Goal: Navigation & Orientation: Find specific page/section

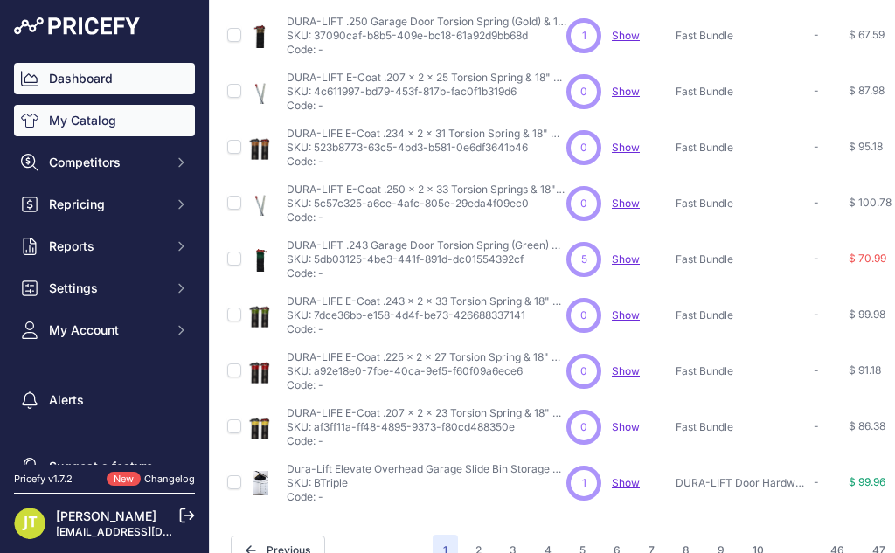
scroll to position [509, 0]
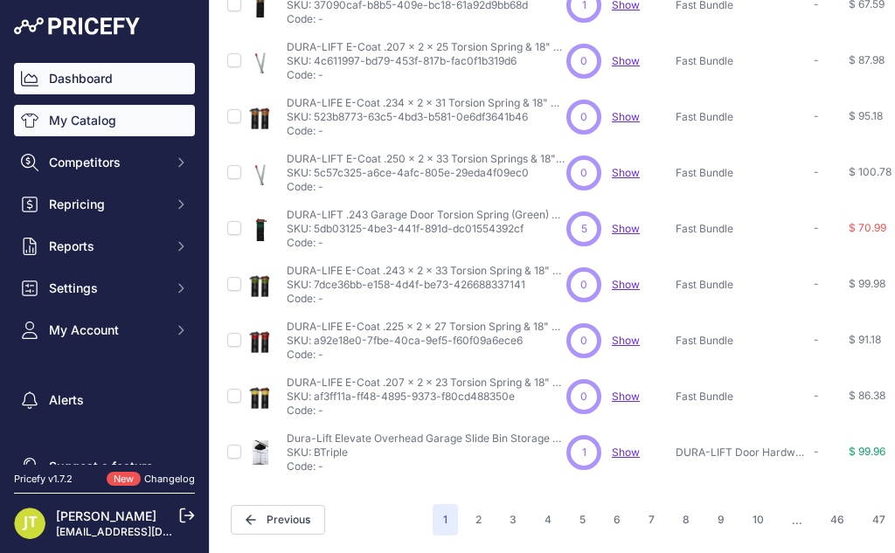
click at [82, 85] on link "Dashboard" at bounding box center [104, 78] width 181 height 31
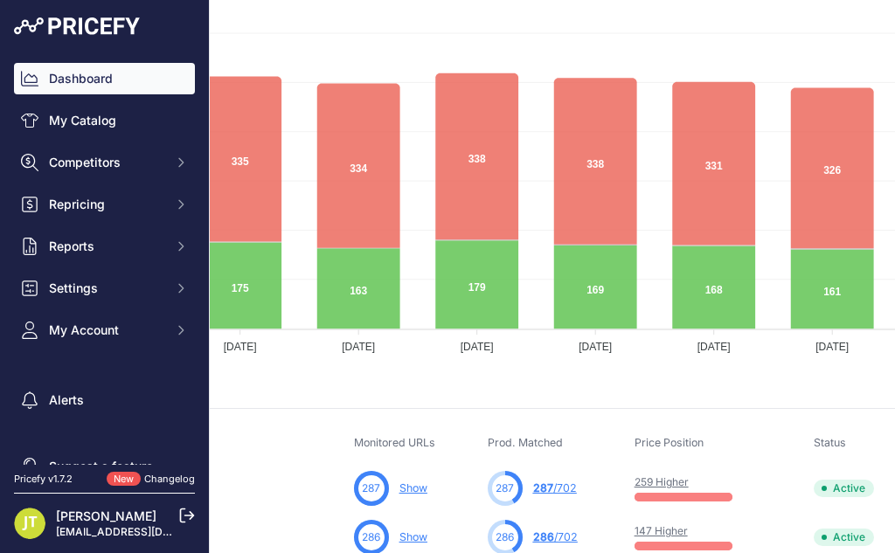
scroll to position [273, 267]
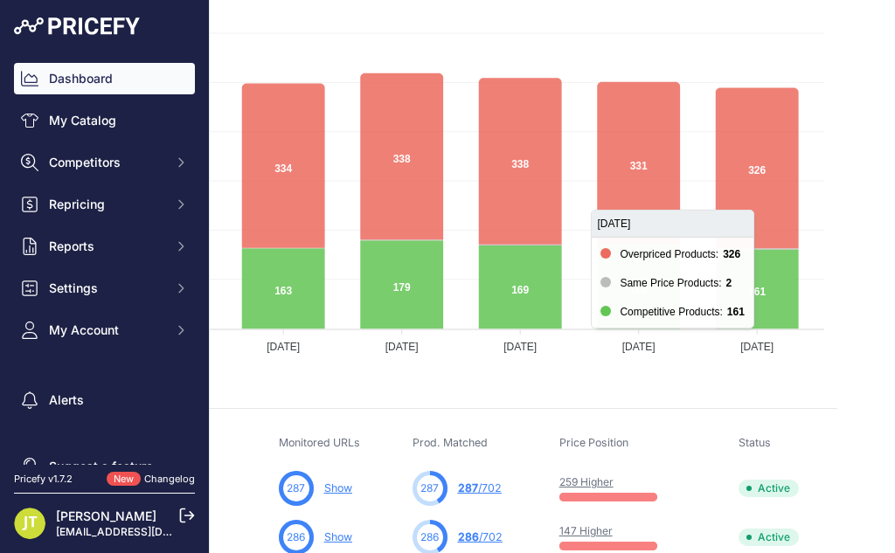
click at [760, 294] on icon at bounding box center [757, 289] width 83 height 80
click at [766, 188] on icon at bounding box center [757, 167] width 83 height 161
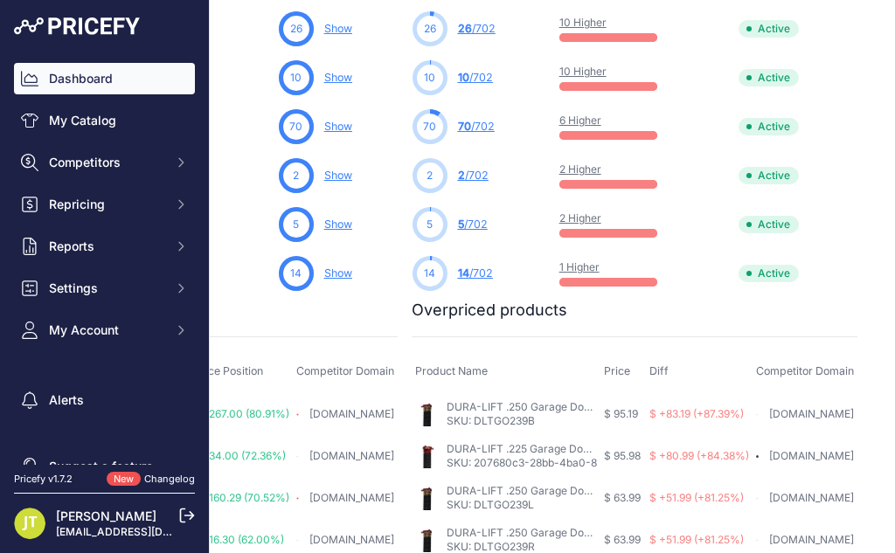
scroll to position [1257, 267]
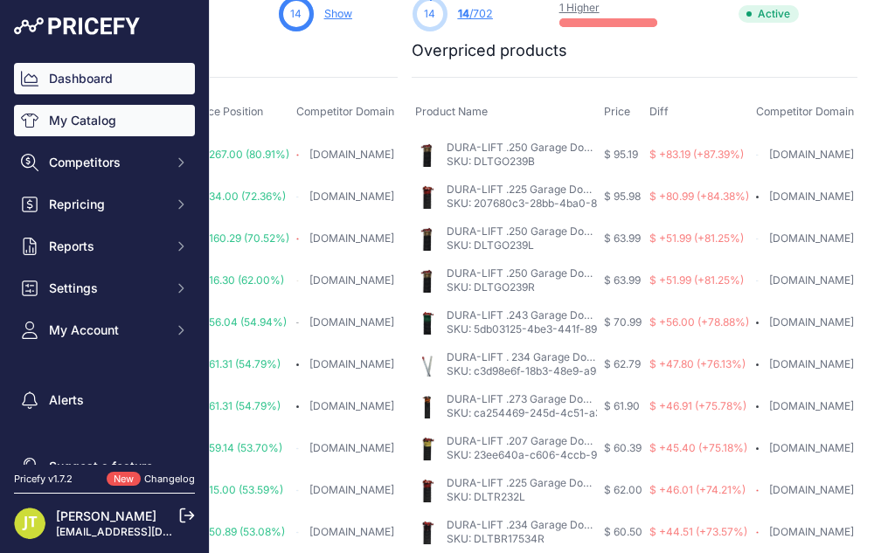
click at [89, 133] on link "My Catalog" at bounding box center [104, 120] width 181 height 31
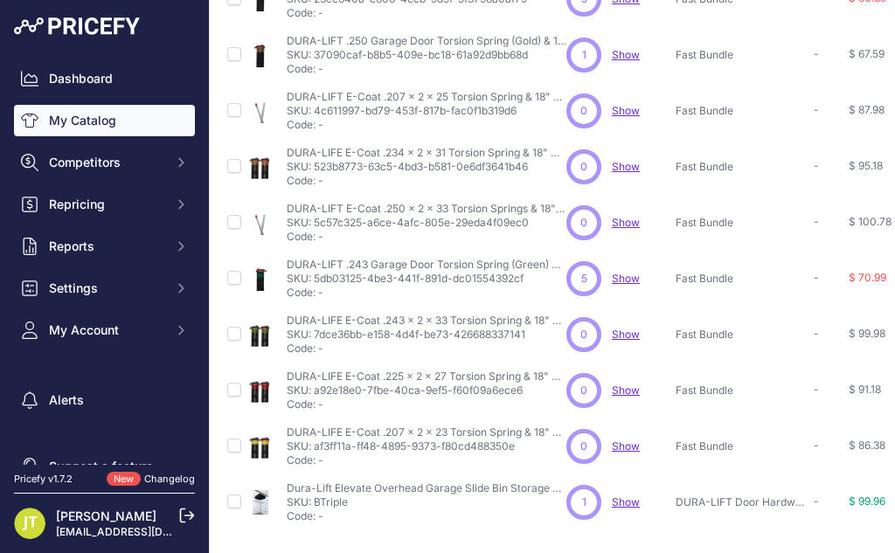
scroll to position [509, 0]
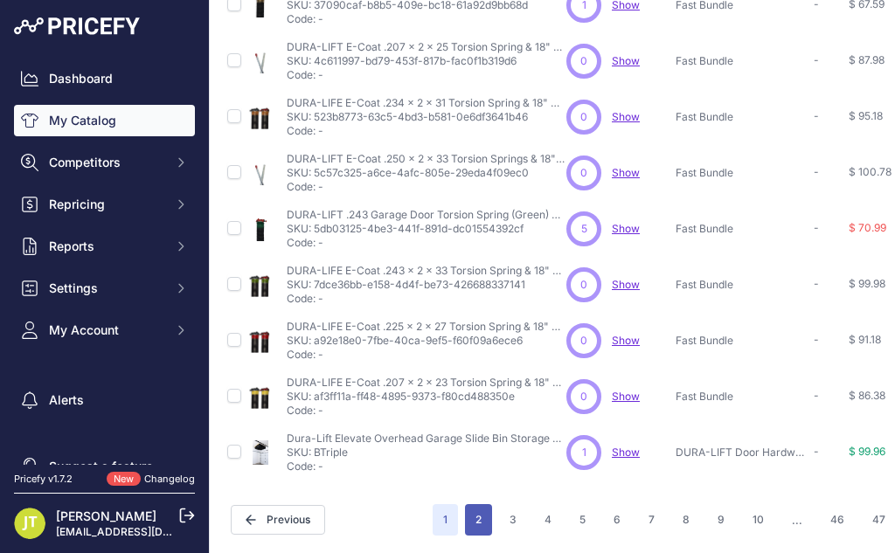
click at [476, 504] on button "2" at bounding box center [478, 519] width 27 height 31
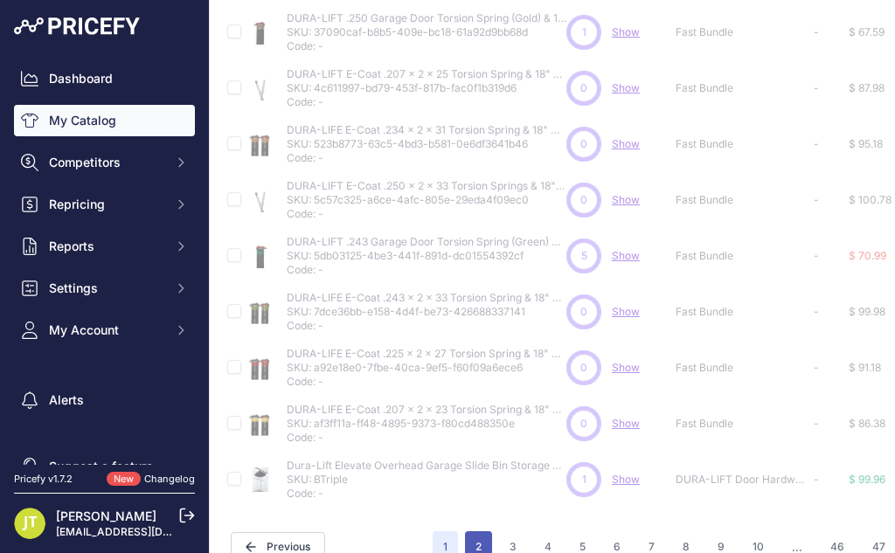
scroll to position [593, 0]
